Goal: Obtain resource: Download file/media

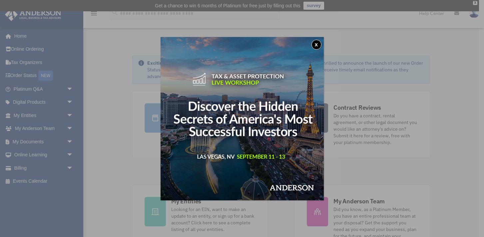
click at [316, 45] on button "x" at bounding box center [316, 45] width 10 height 10
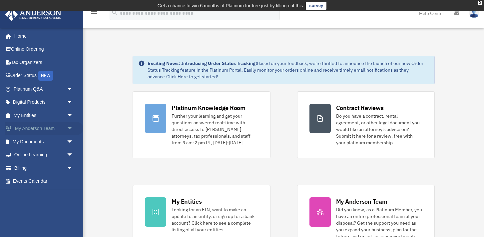
click at [68, 130] on span "arrow_drop_down" at bounding box center [73, 129] width 13 height 14
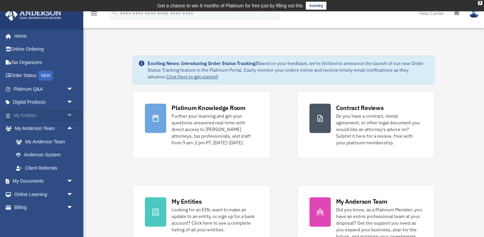
click at [69, 116] on span "arrow_drop_down" at bounding box center [73, 116] width 13 height 14
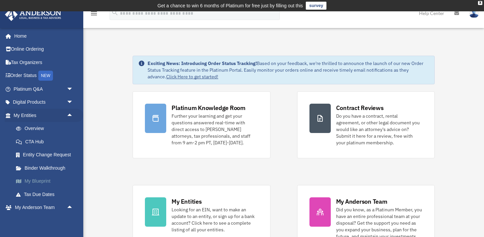
click at [44, 178] on link "My Blueprint" at bounding box center [46, 180] width 74 height 13
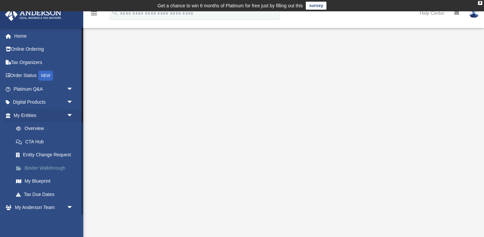
click at [52, 167] on link "Binder Walkthrough" at bounding box center [46, 167] width 74 height 13
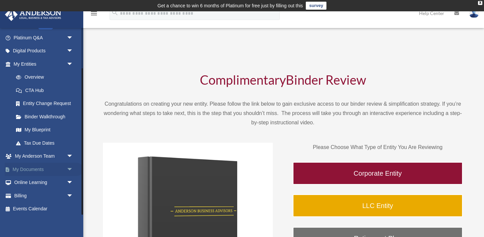
scroll to position [51, 0]
click at [52, 167] on link "My Documents arrow_drop_down" at bounding box center [44, 169] width 79 height 13
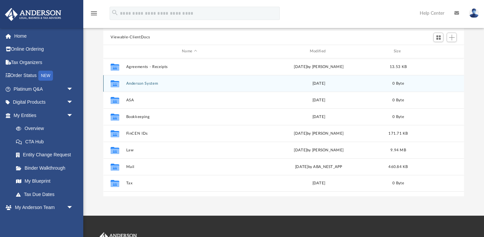
scroll to position [70, 0]
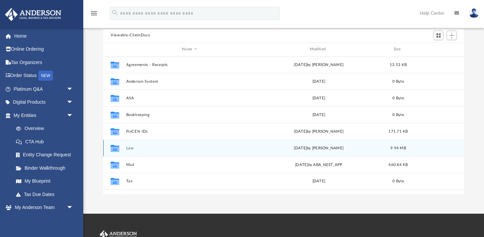
click at [129, 147] on button "Law" at bounding box center [189, 148] width 127 height 4
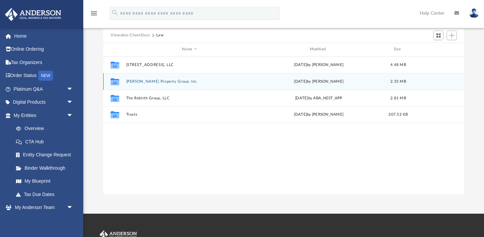
click at [157, 84] on div "Collaborated Folder [PERSON_NAME] Property Group, Inc. [DATE] by [PERSON_NAME] …" at bounding box center [283, 81] width 361 height 17
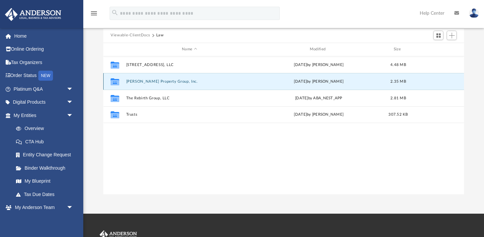
click at [165, 82] on button "[PERSON_NAME] Property Group, Inc." at bounding box center [189, 81] width 127 height 4
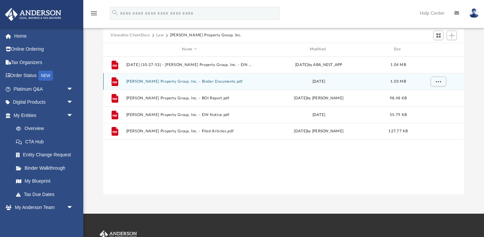
click at [185, 82] on button "[PERSON_NAME] Property Group, Inc. - Binder Documents.pdf" at bounding box center [189, 81] width 127 height 4
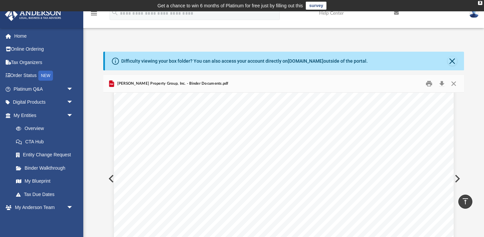
scroll to position [0, 0]
click at [453, 82] on button "Close" at bounding box center [453, 83] width 12 height 10
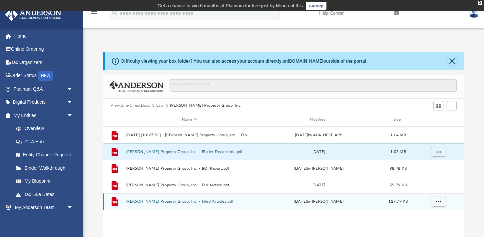
click at [188, 202] on button "[PERSON_NAME] Property Group, Inc. - Filed Articles.pdf" at bounding box center [189, 201] width 127 height 4
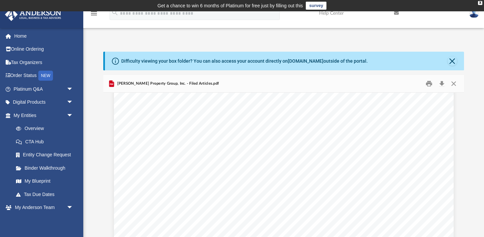
scroll to position [531, 0]
click at [454, 82] on button "Close" at bounding box center [453, 83] width 12 height 10
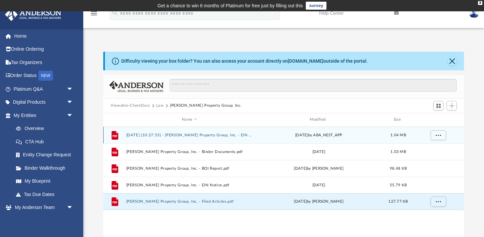
click at [202, 136] on button "[DATE] (10:27:53) - [PERSON_NAME] Property Group, Inc. - EIN Letter from IRS.pdf" at bounding box center [189, 135] width 127 height 4
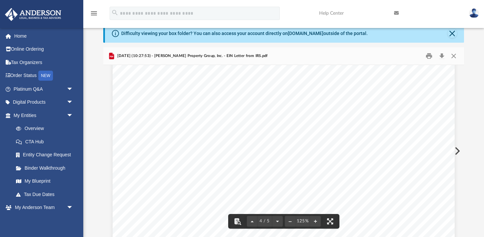
scroll to position [1402, 0]
click at [453, 57] on button "Close" at bounding box center [453, 56] width 12 height 10
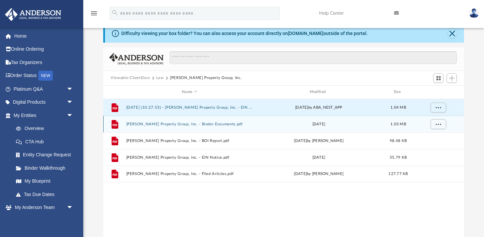
click at [193, 127] on div "File [PERSON_NAME] Property Group, Inc. - Binder Documents.pdf [DATE] 1.03 MB" at bounding box center [283, 124] width 361 height 17
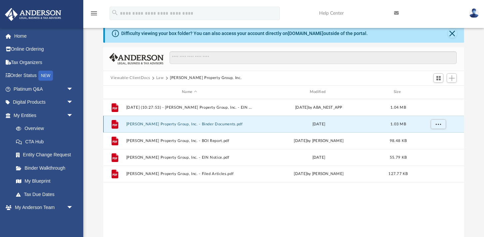
click at [196, 124] on button "[PERSON_NAME] Property Group, Inc. - Binder Documents.pdf" at bounding box center [189, 124] width 127 height 4
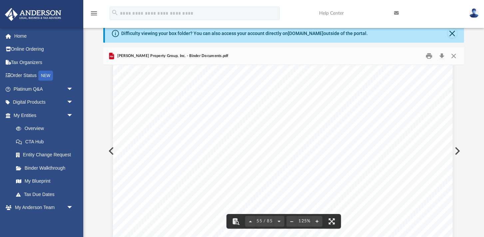
scroll to position [23369, 1]
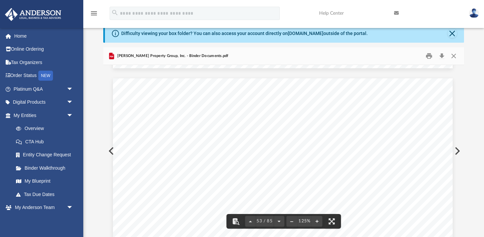
drag, startPoint x: 463, startPoint y: 169, endPoint x: 462, endPoint y: 108, distance: 60.9
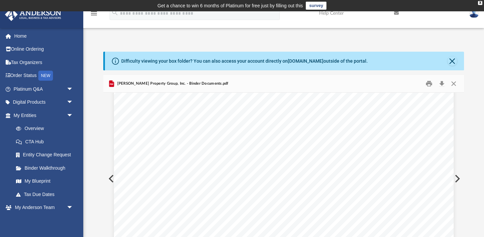
scroll to position [2743, 0]
